Goal: Information Seeking & Learning: Learn about a topic

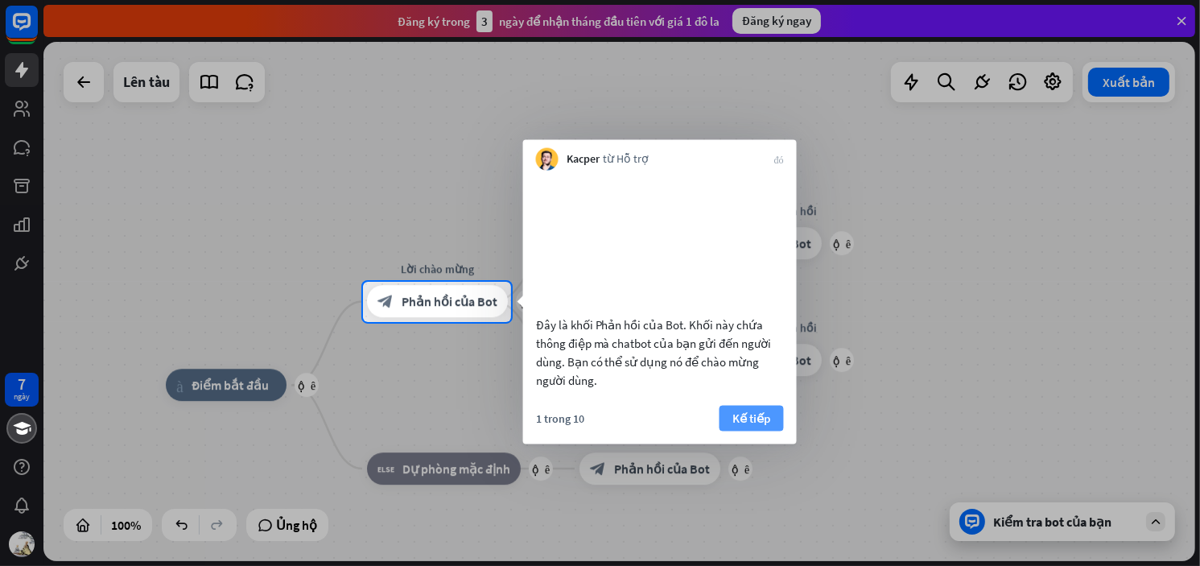
click at [754, 425] on font "Kế tiếp" at bounding box center [751, 417] width 38 height 15
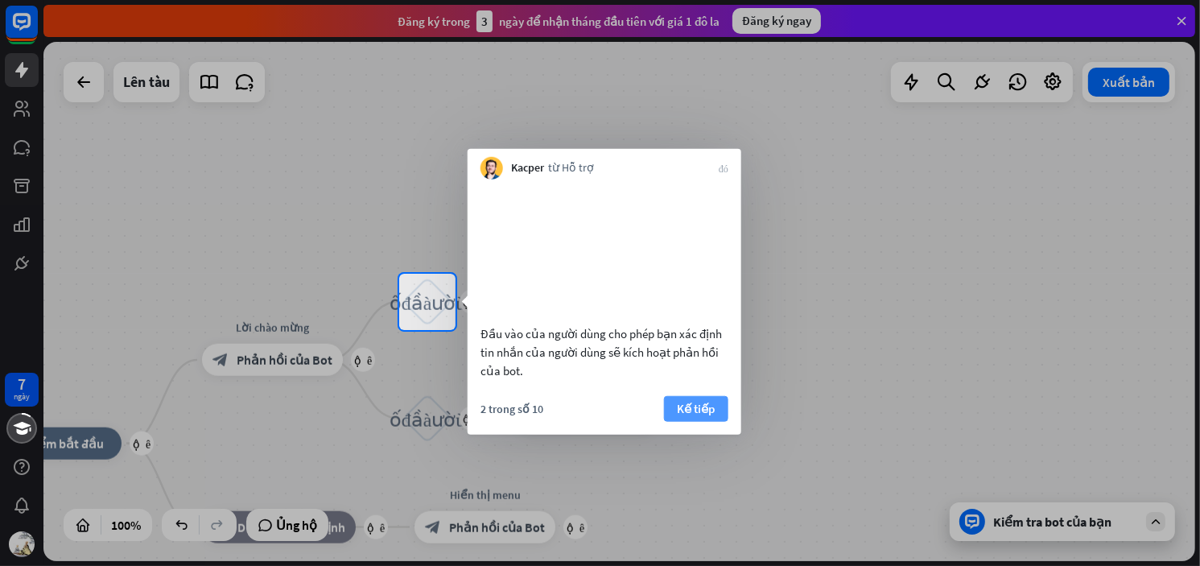
click at [703, 415] on font "Kế tiếp" at bounding box center [696, 407] width 38 height 15
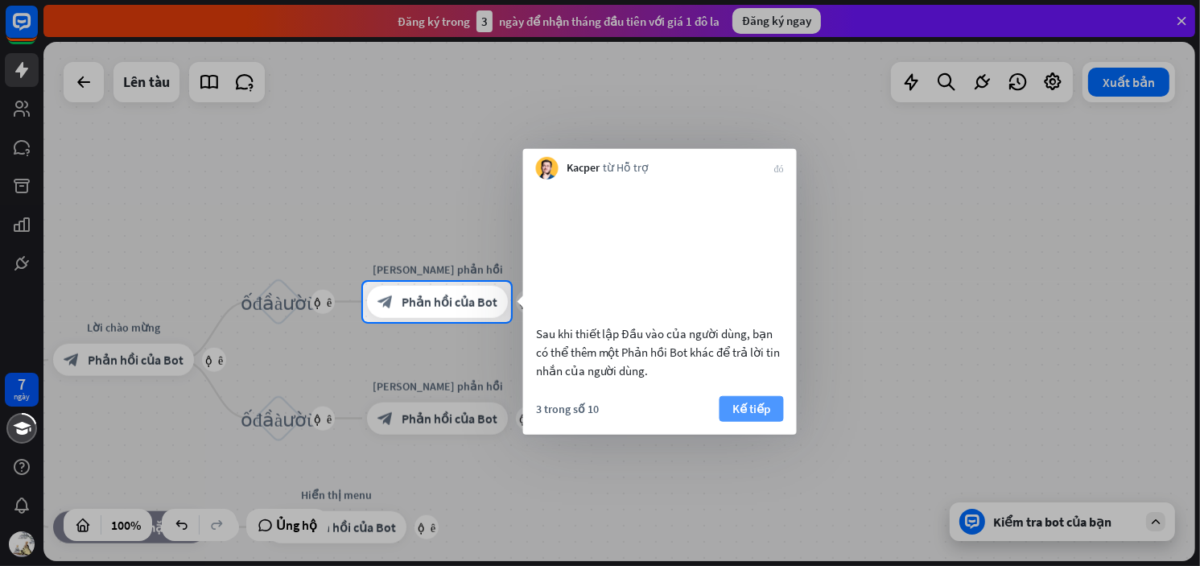
click at [749, 415] on font "Kế tiếp" at bounding box center [751, 407] width 38 height 15
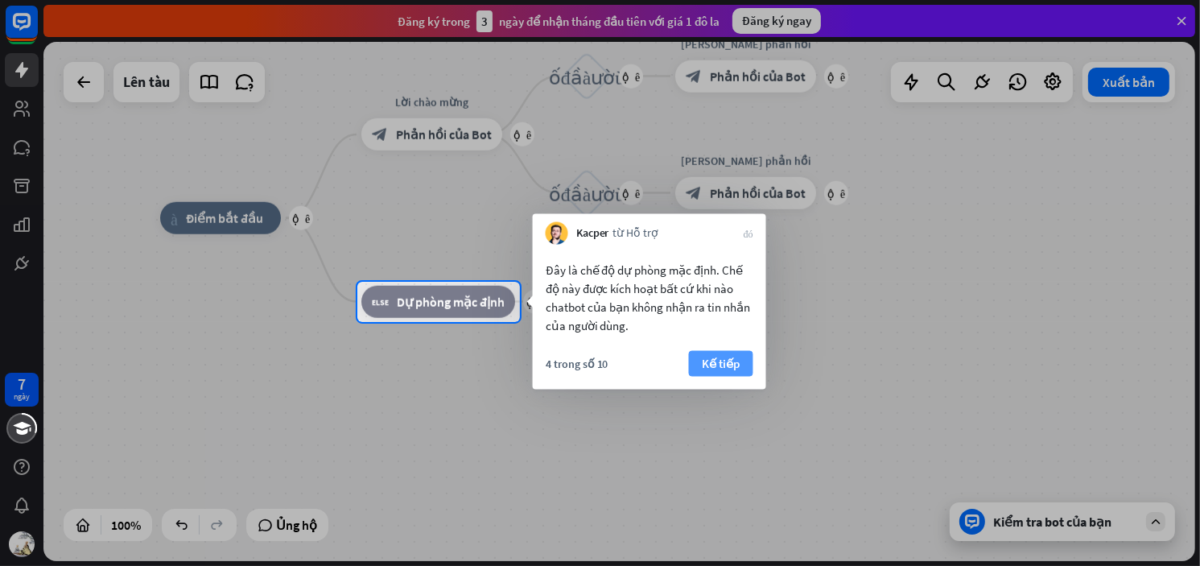
click at [728, 369] on font "Kế tiếp" at bounding box center [721, 363] width 38 height 15
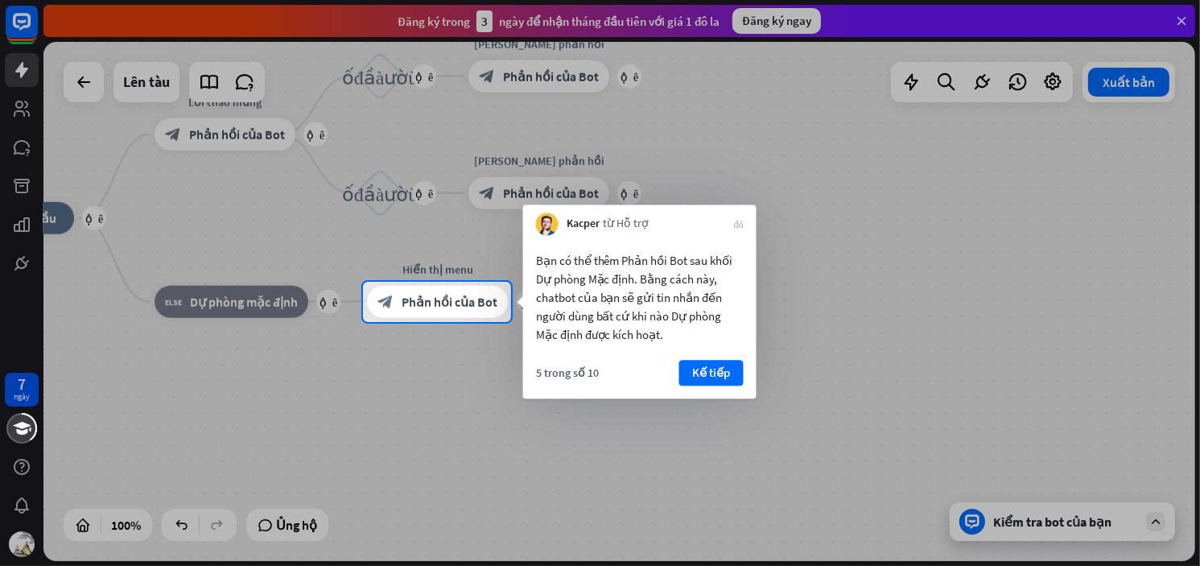
click at [728, 369] on font "Kế tiếp" at bounding box center [711, 372] width 38 height 15
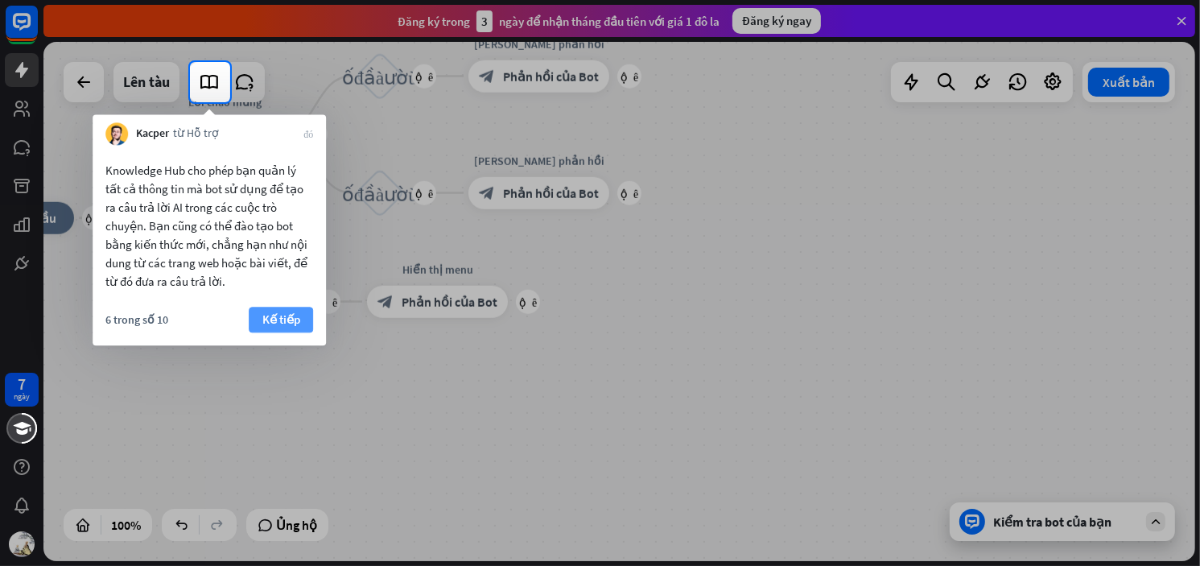
click at [263, 313] on font "Kế tiếp" at bounding box center [281, 318] width 38 height 15
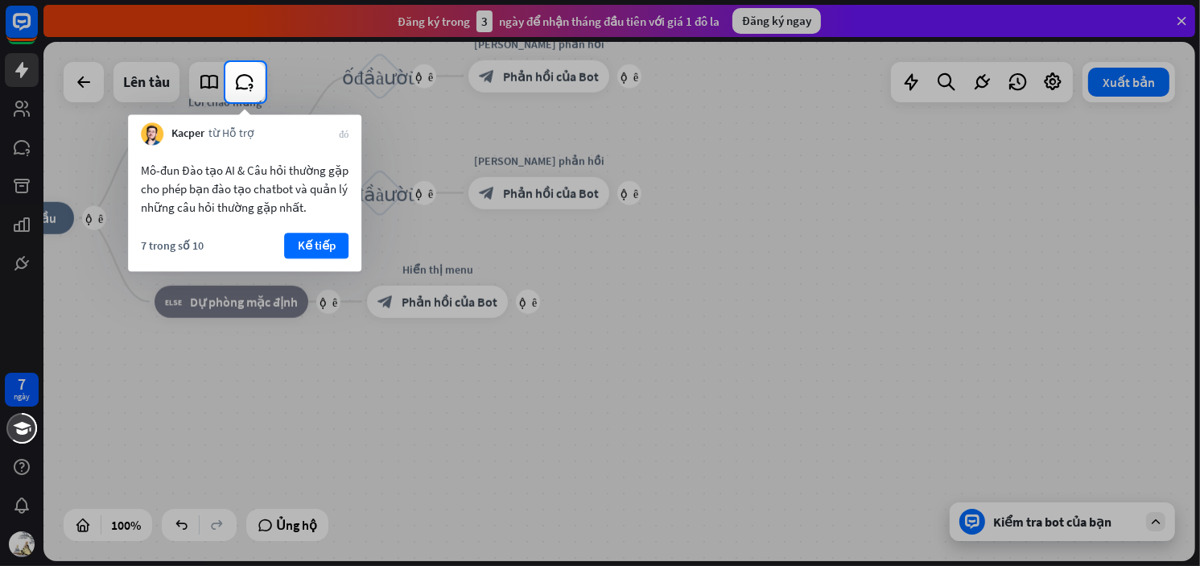
click at [312, 244] on font "Kế tiếp" at bounding box center [317, 244] width 38 height 15
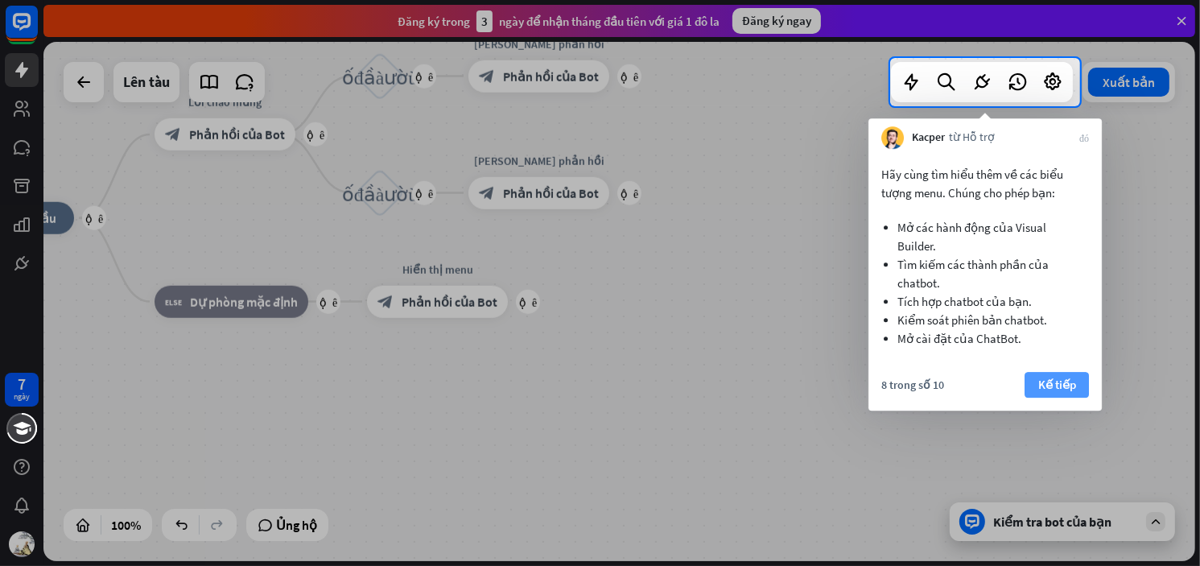
click at [1060, 383] on font "Kế tiếp" at bounding box center [1057, 384] width 38 height 15
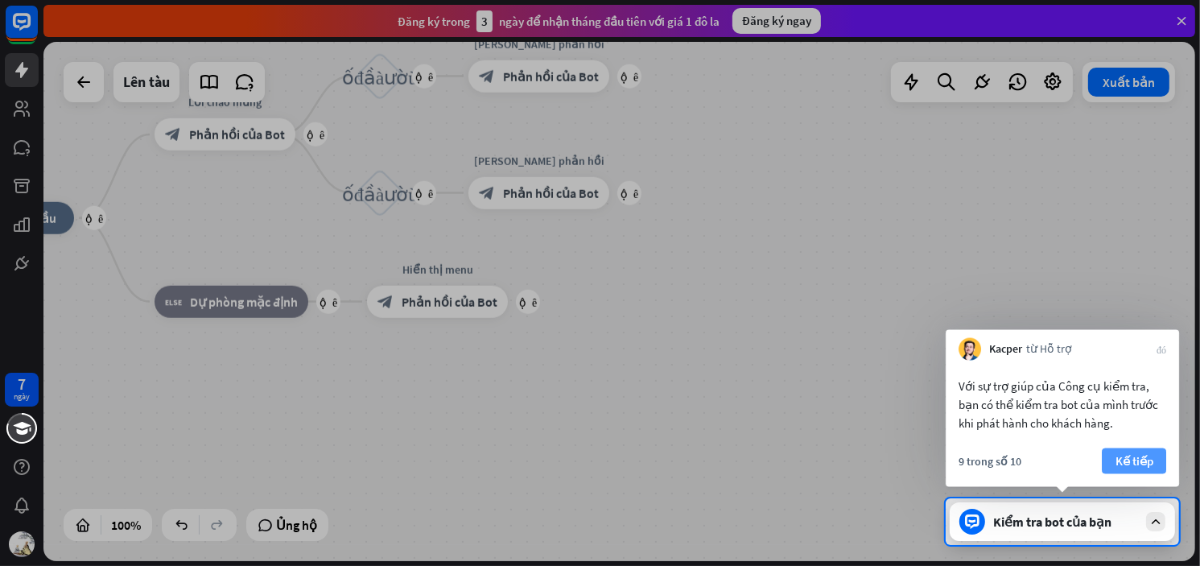
click at [1151, 463] on font "Kế tiếp" at bounding box center [1134, 460] width 38 height 15
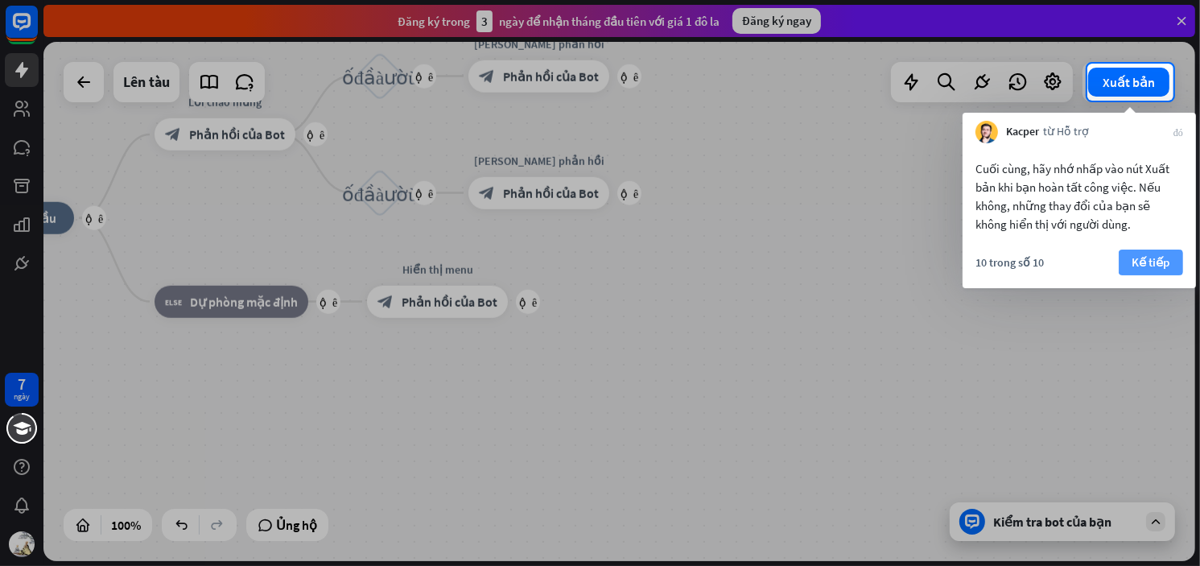
click at [1144, 262] on font "Kế tiếp" at bounding box center [1151, 261] width 38 height 15
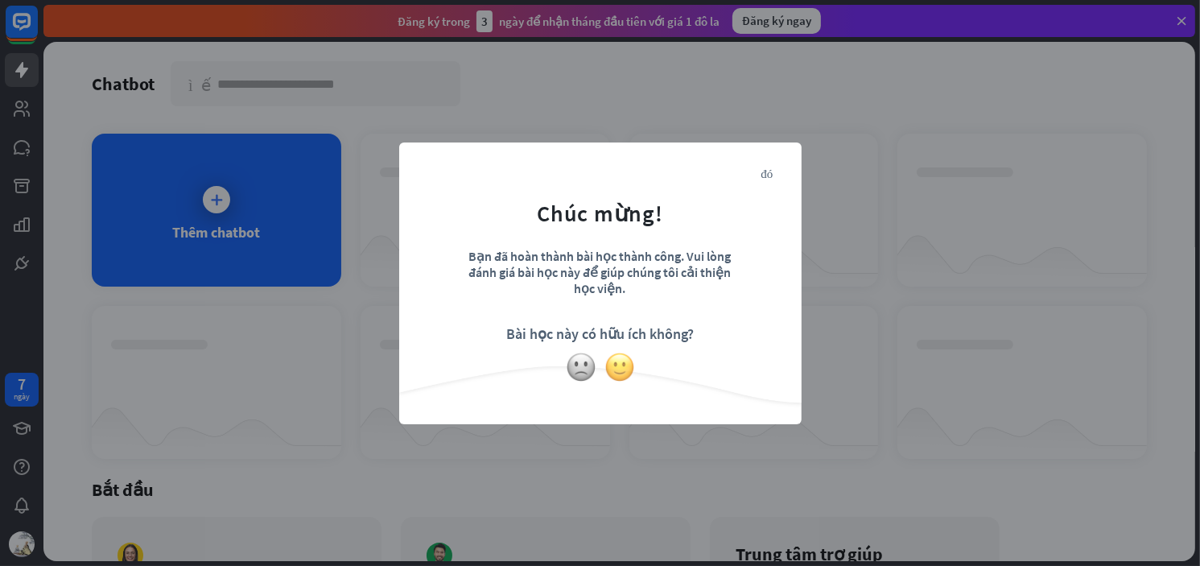
click at [621, 366] on img at bounding box center [619, 367] width 31 height 31
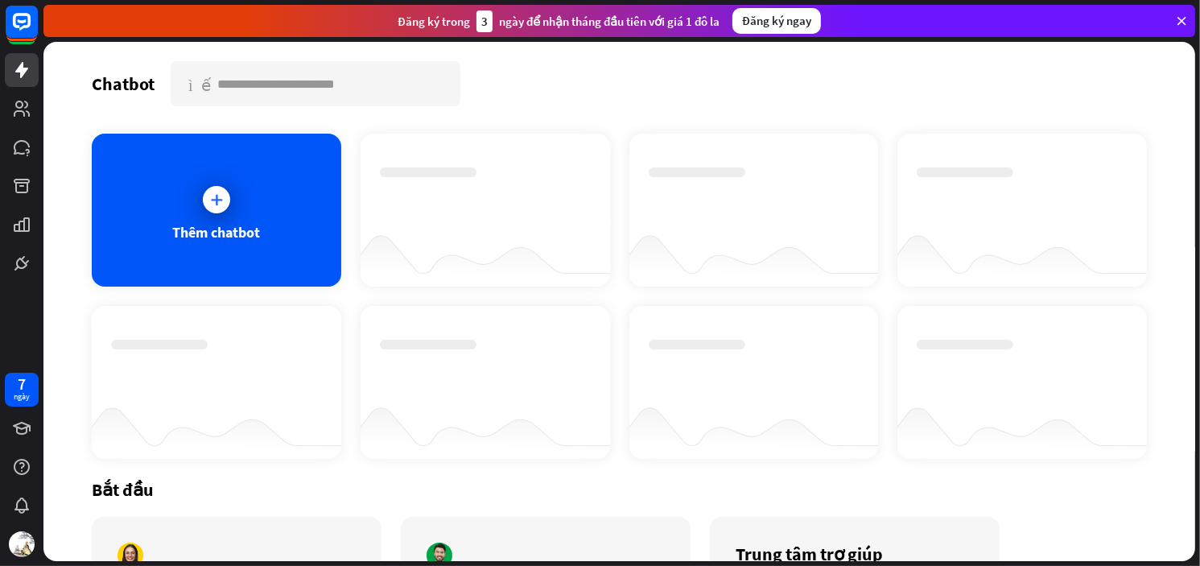
click at [612, 87] on div "Chatbot tìm kiếm" at bounding box center [619, 83] width 1055 height 45
click at [215, 199] on icon at bounding box center [216, 200] width 16 height 16
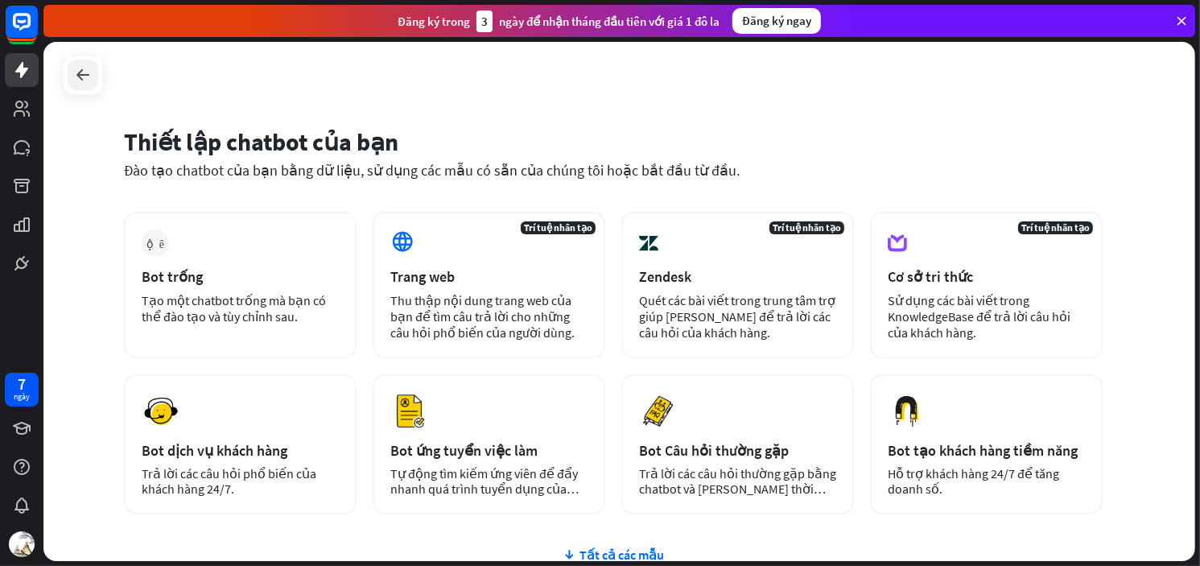
click at [74, 72] on icon at bounding box center [82, 74] width 19 height 19
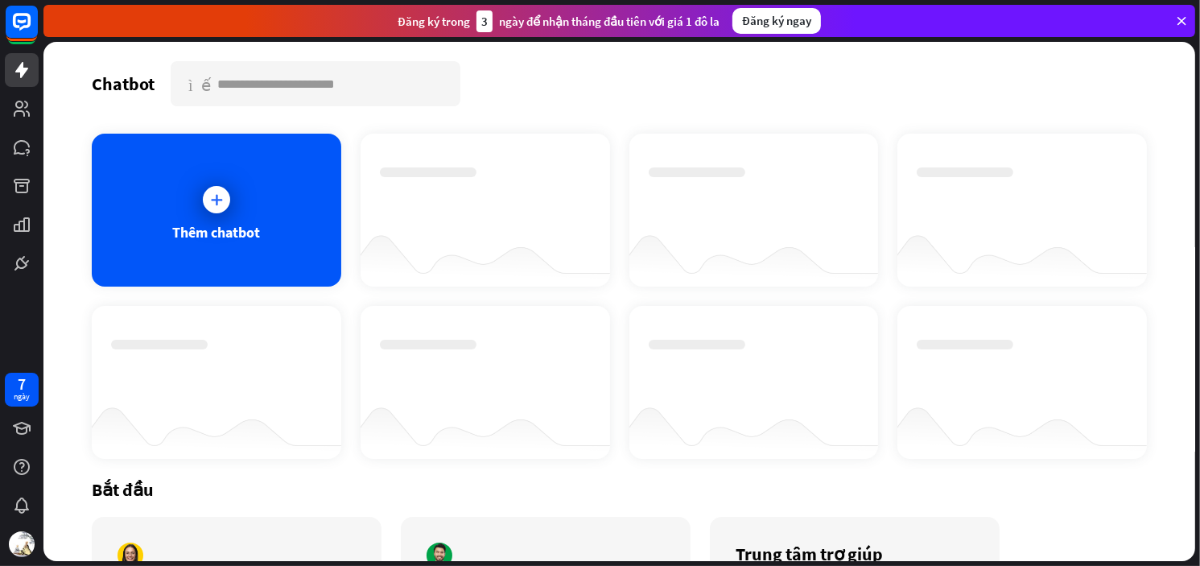
click at [1181, 21] on icon at bounding box center [1181, 21] width 14 height 14
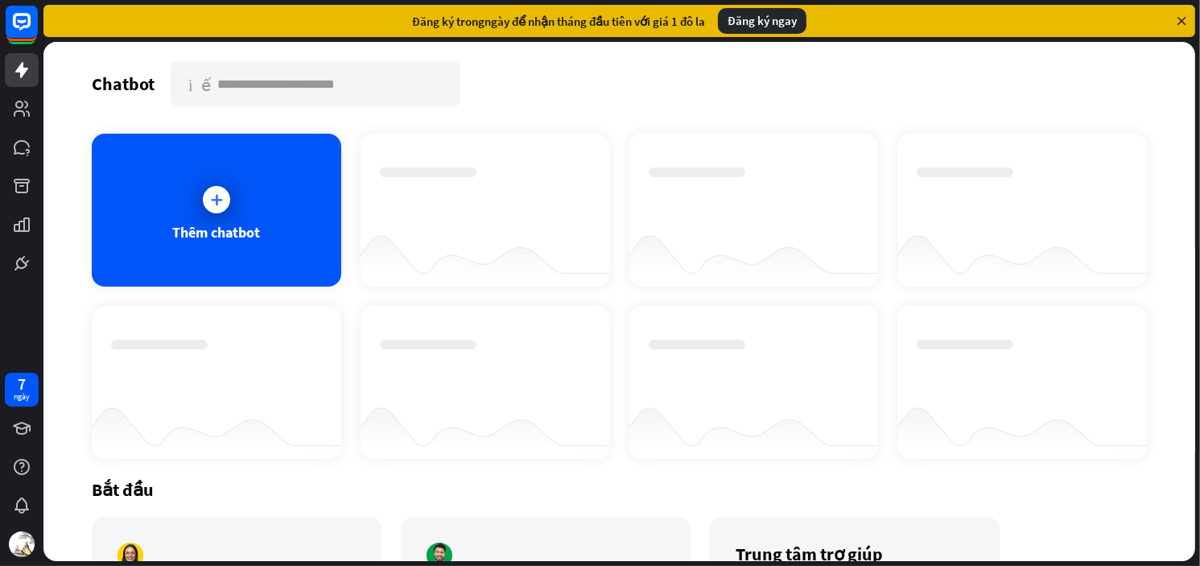
click at [1181, 19] on icon at bounding box center [1181, 21] width 14 height 14
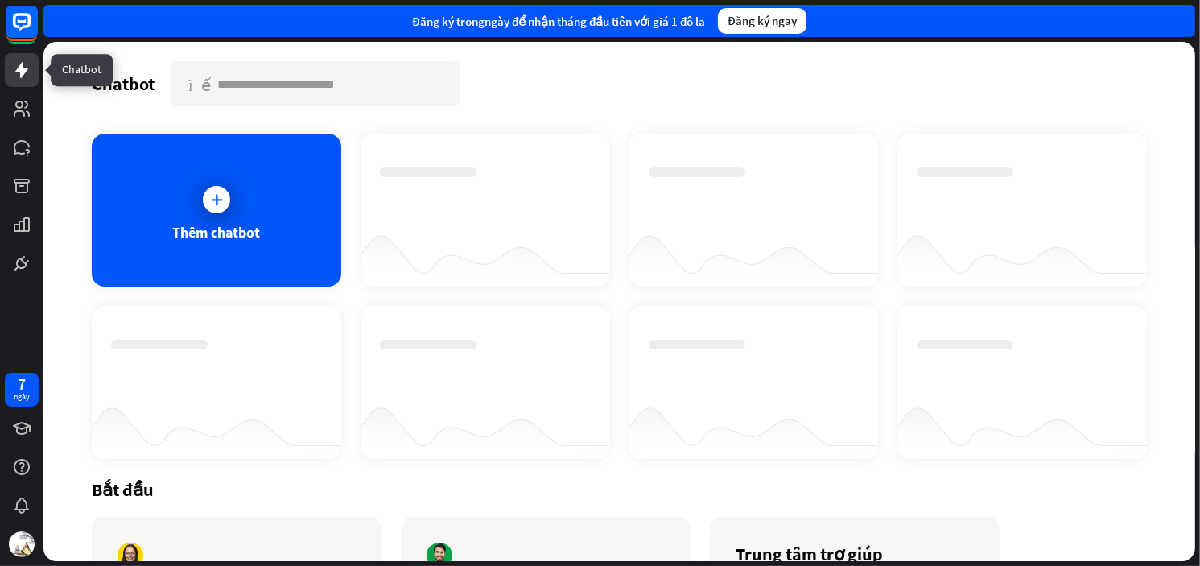
click at [9, 65] on link at bounding box center [22, 70] width 34 height 34
click at [19, 66] on icon at bounding box center [21, 70] width 13 height 16
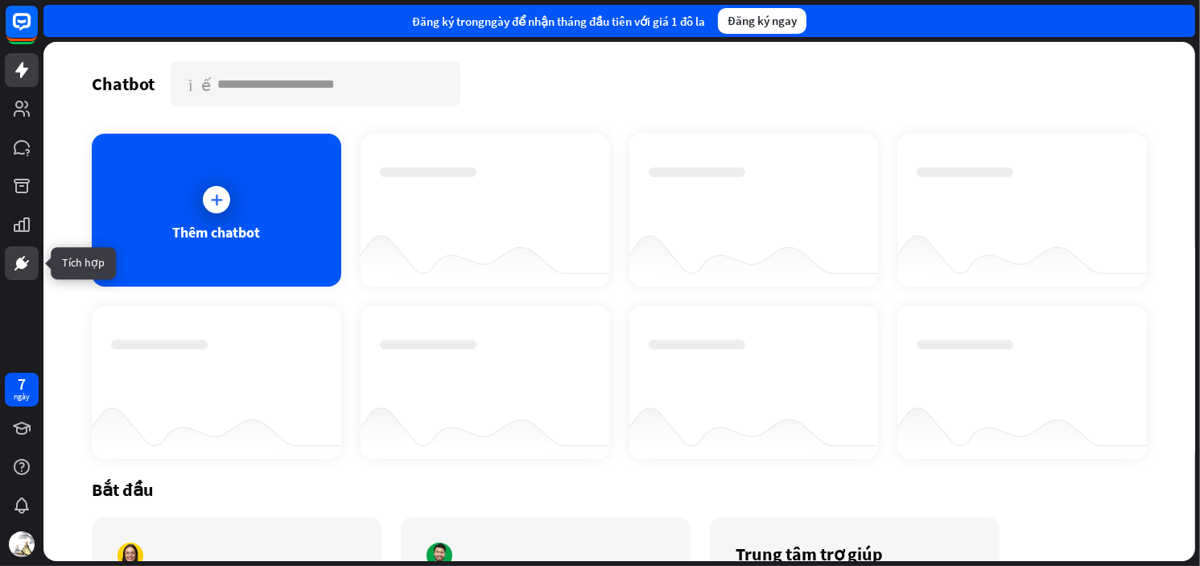
click at [19, 259] on icon at bounding box center [21, 263] width 11 height 11
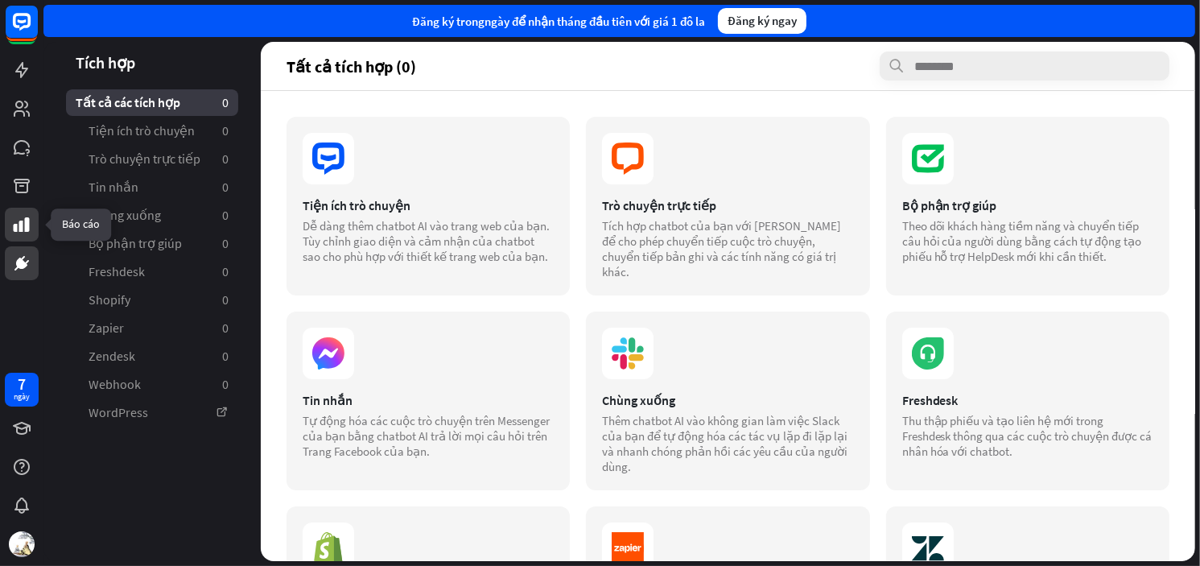
click at [16, 233] on icon at bounding box center [21, 224] width 19 height 19
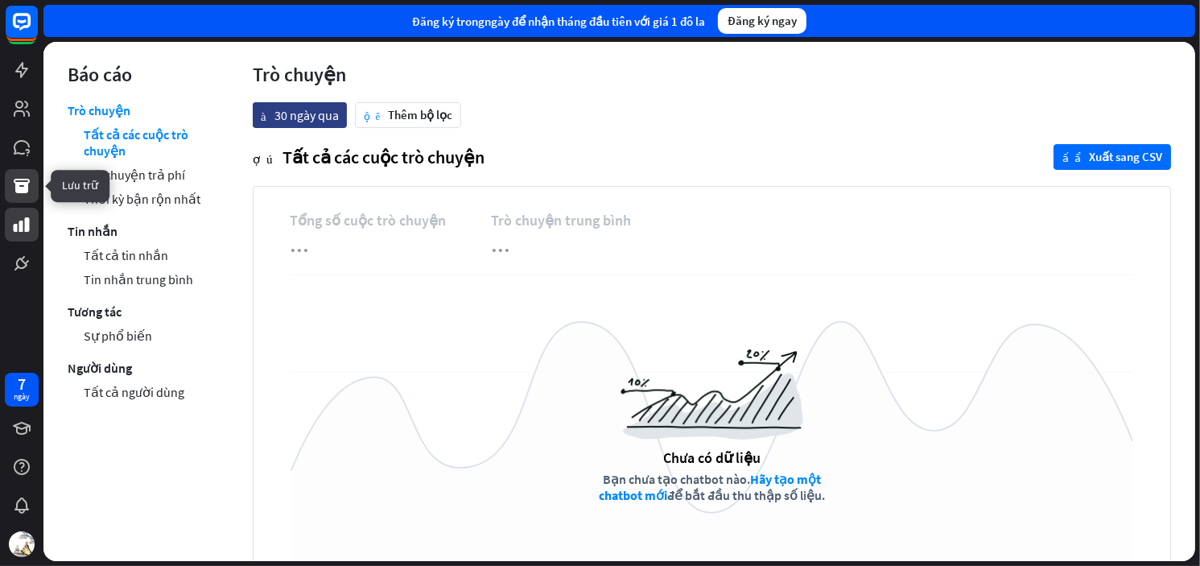
click at [23, 176] on icon at bounding box center [21, 185] width 19 height 19
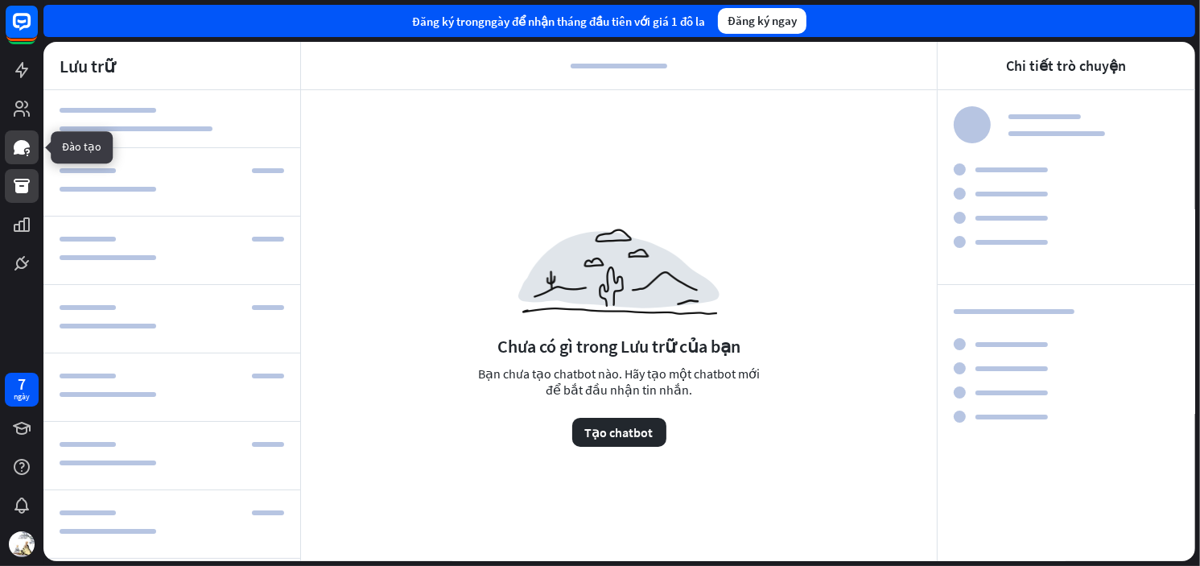
click at [17, 151] on icon at bounding box center [22, 147] width 16 height 14
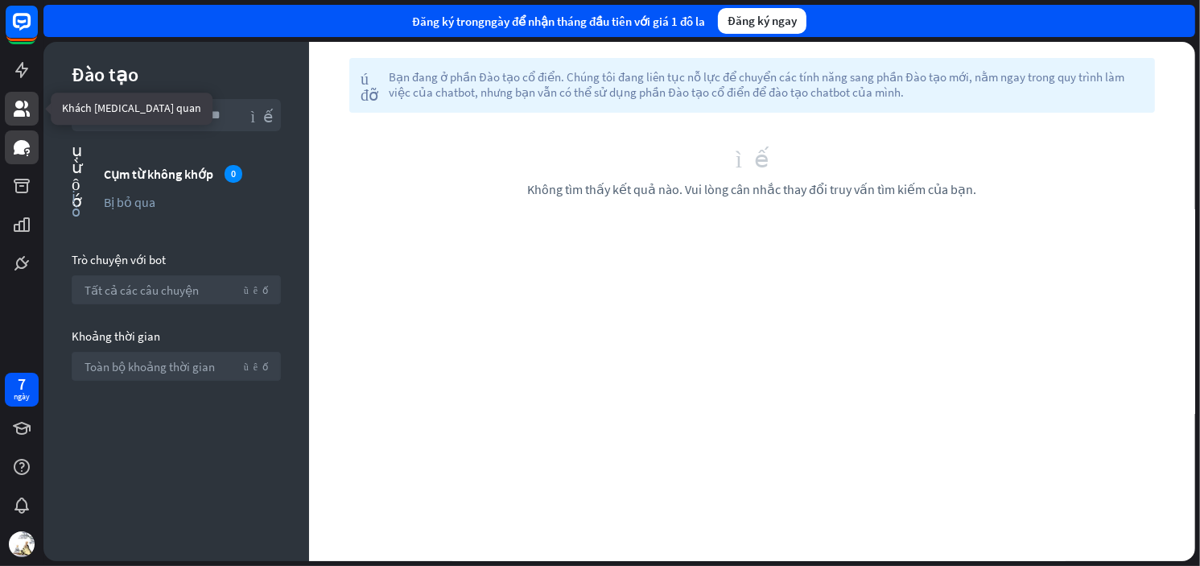
click at [16, 114] on icon at bounding box center [22, 109] width 16 height 16
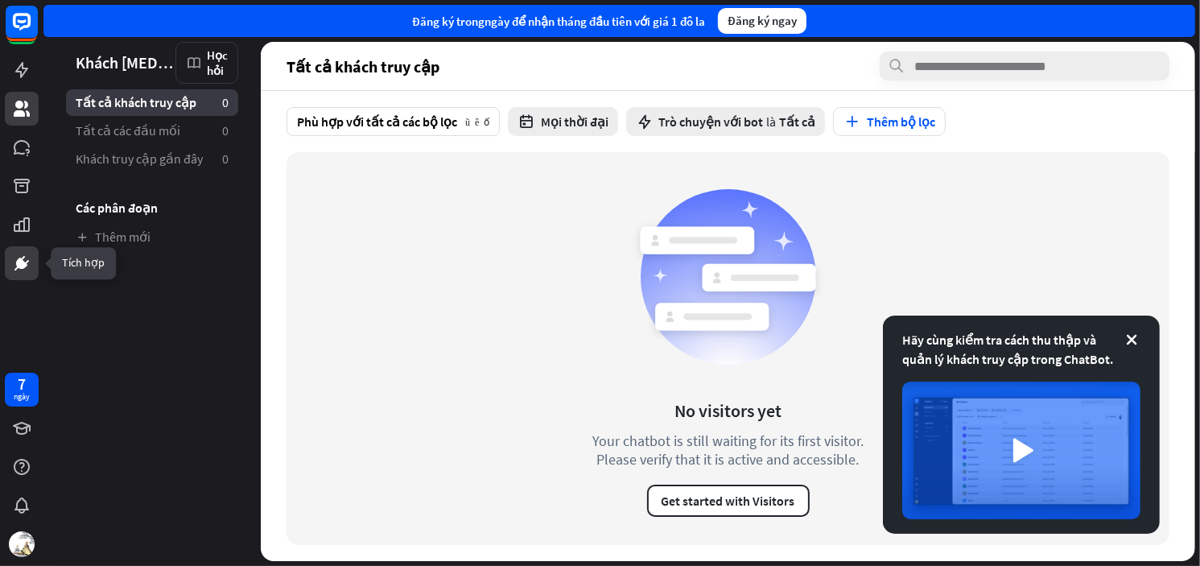
click at [35, 259] on link at bounding box center [22, 263] width 34 height 34
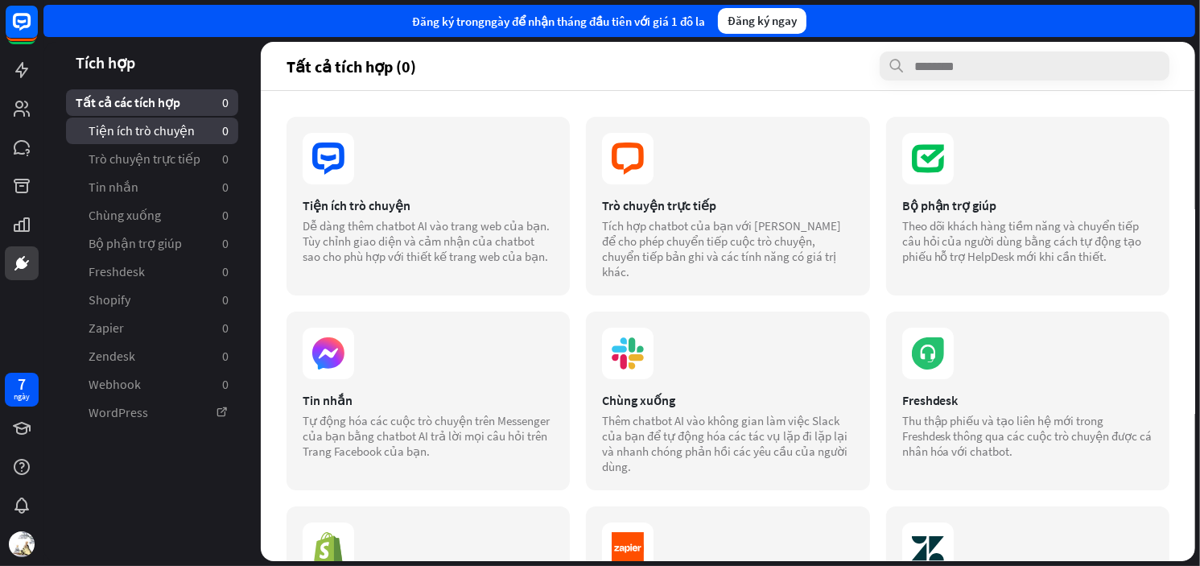
click at [136, 129] on font "Tiện ích trò chuyện" at bounding box center [142, 130] width 106 height 16
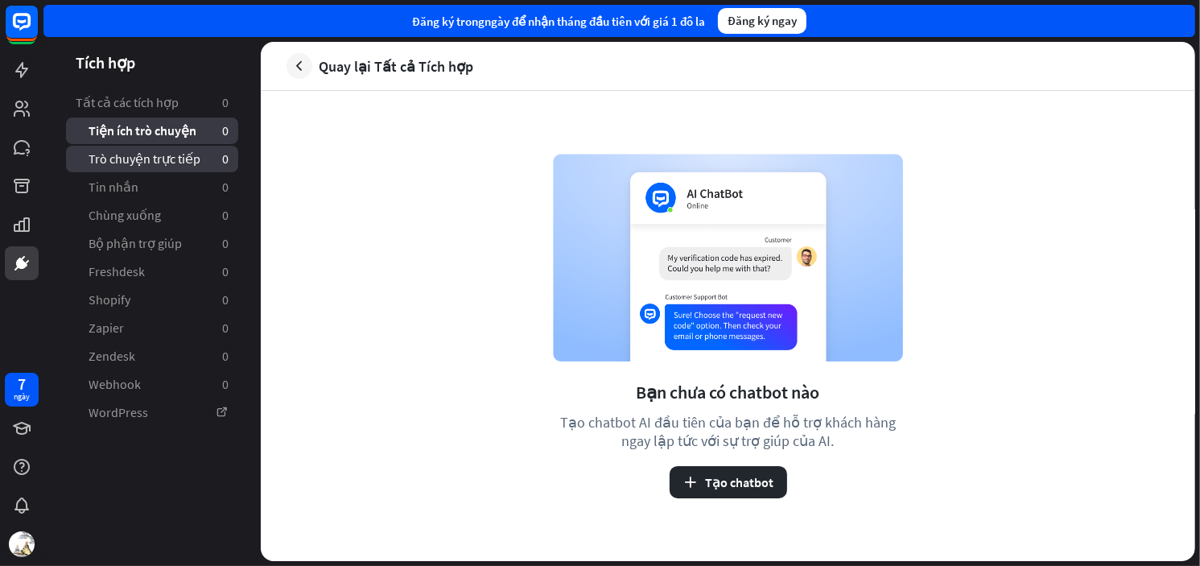
click at [122, 157] on font "Trò chuyện trực tiếp" at bounding box center [145, 159] width 112 height 16
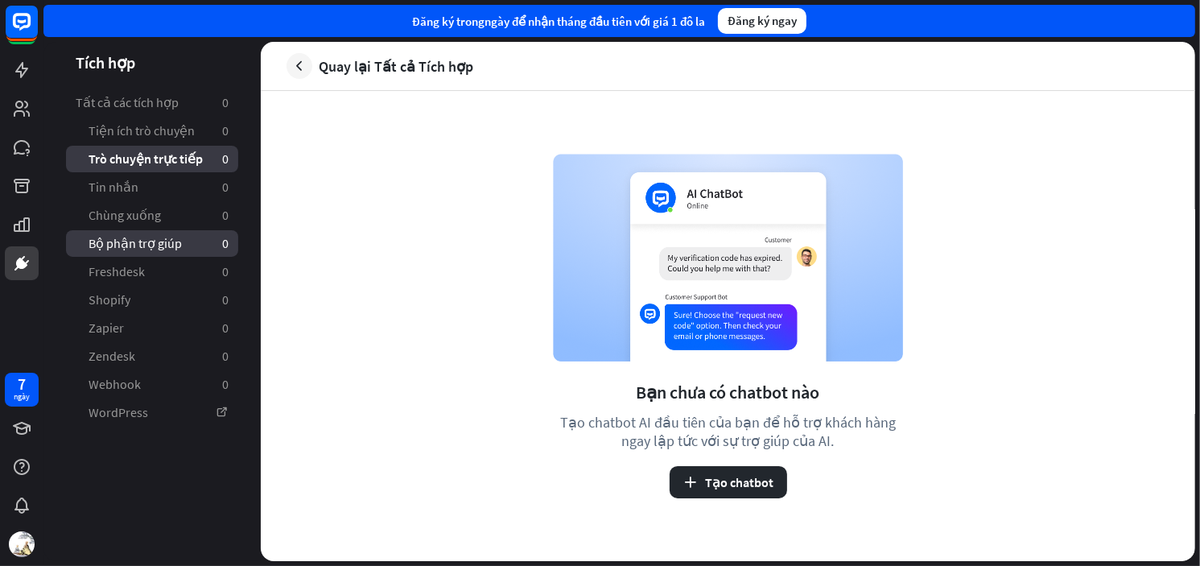
click at [132, 249] on font "Bộ phận trợ giúp" at bounding box center [135, 243] width 93 height 16
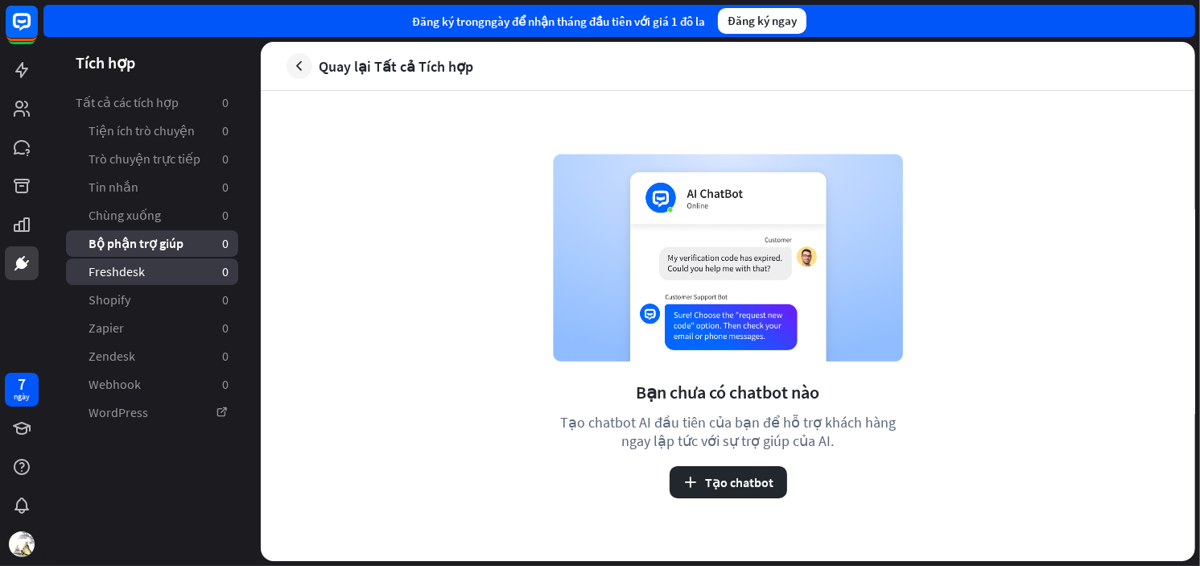
click at [103, 272] on font "Freshdesk" at bounding box center [117, 271] width 56 height 16
